Goal: Navigation & Orientation: Find specific page/section

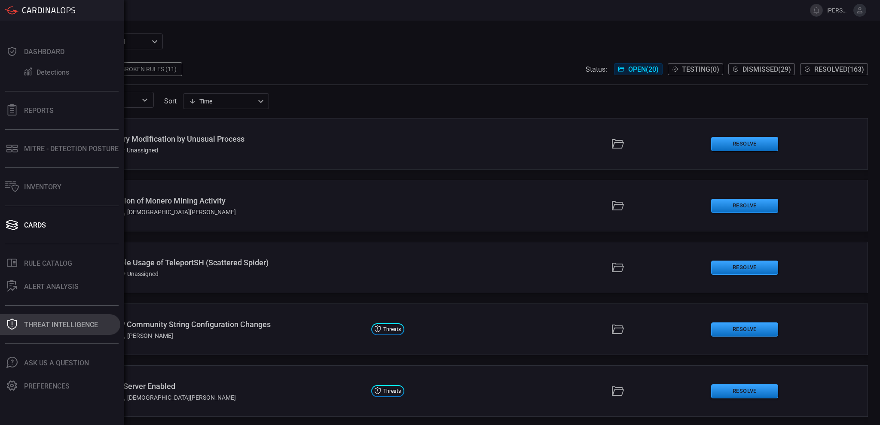
click at [54, 329] on button "Threat Intelligence" at bounding box center [60, 324] width 120 height 21
